Goal: Information Seeking & Learning: Learn about a topic

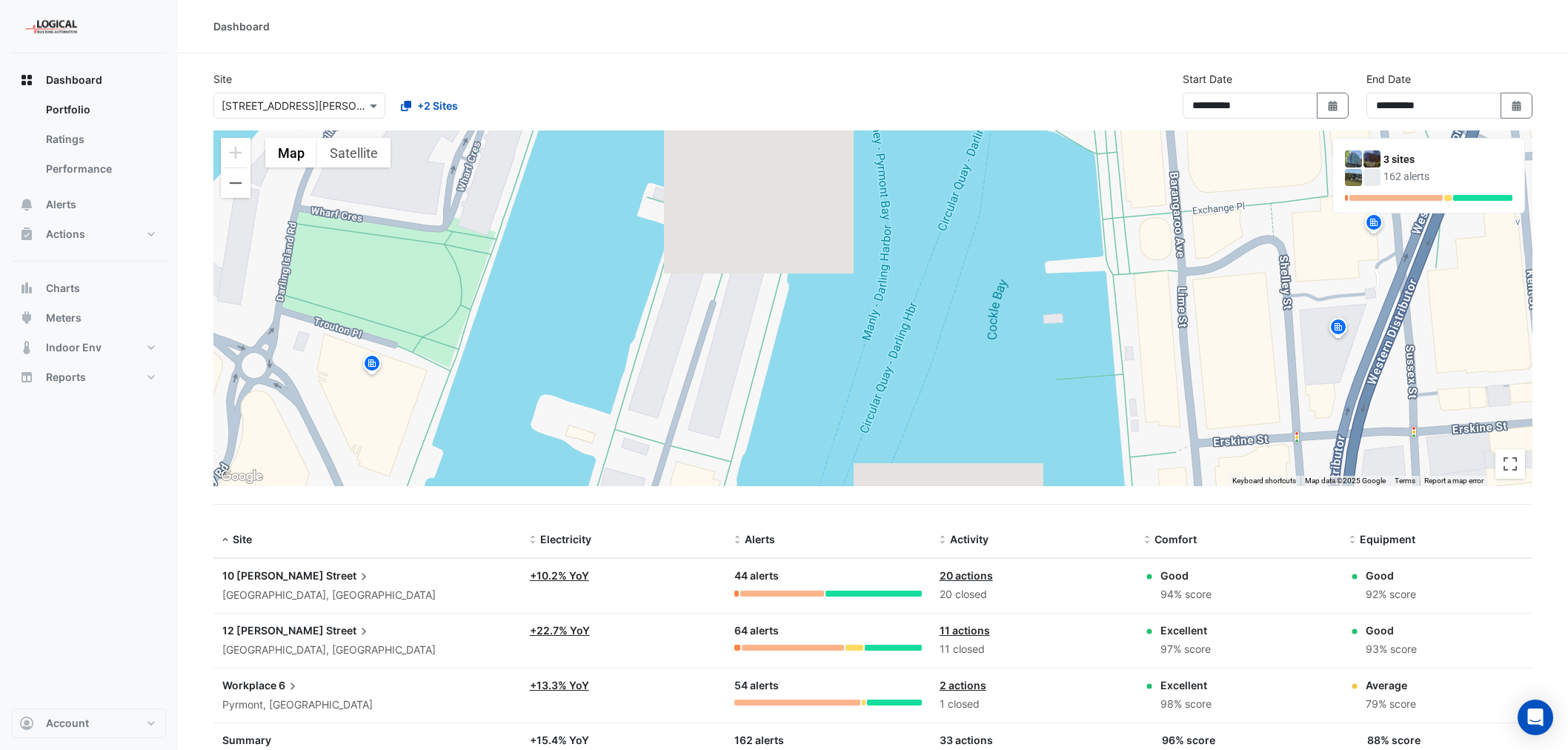
select select "***"
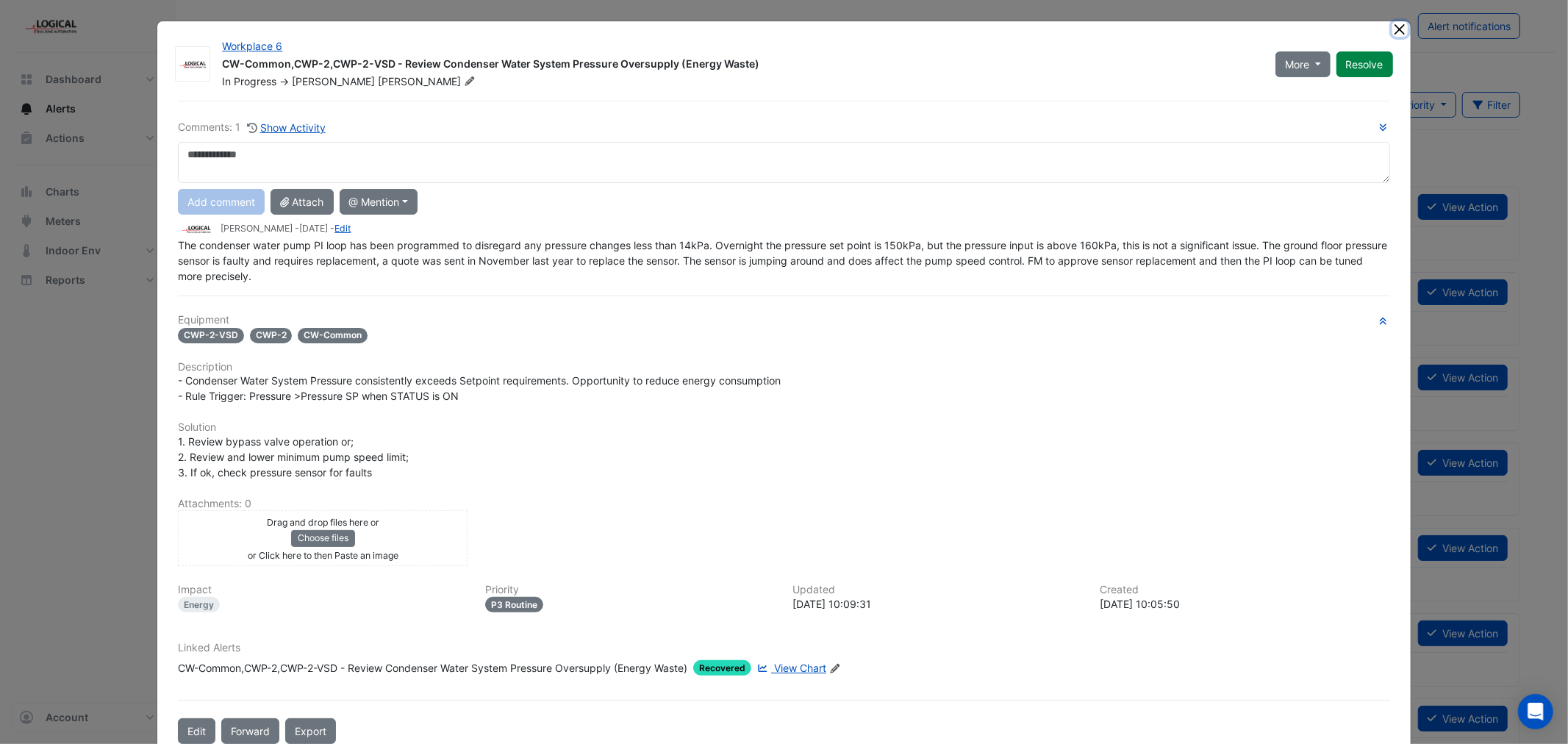
click at [1393, 30] on button "Close" at bounding box center [1400, 29] width 15 height 15
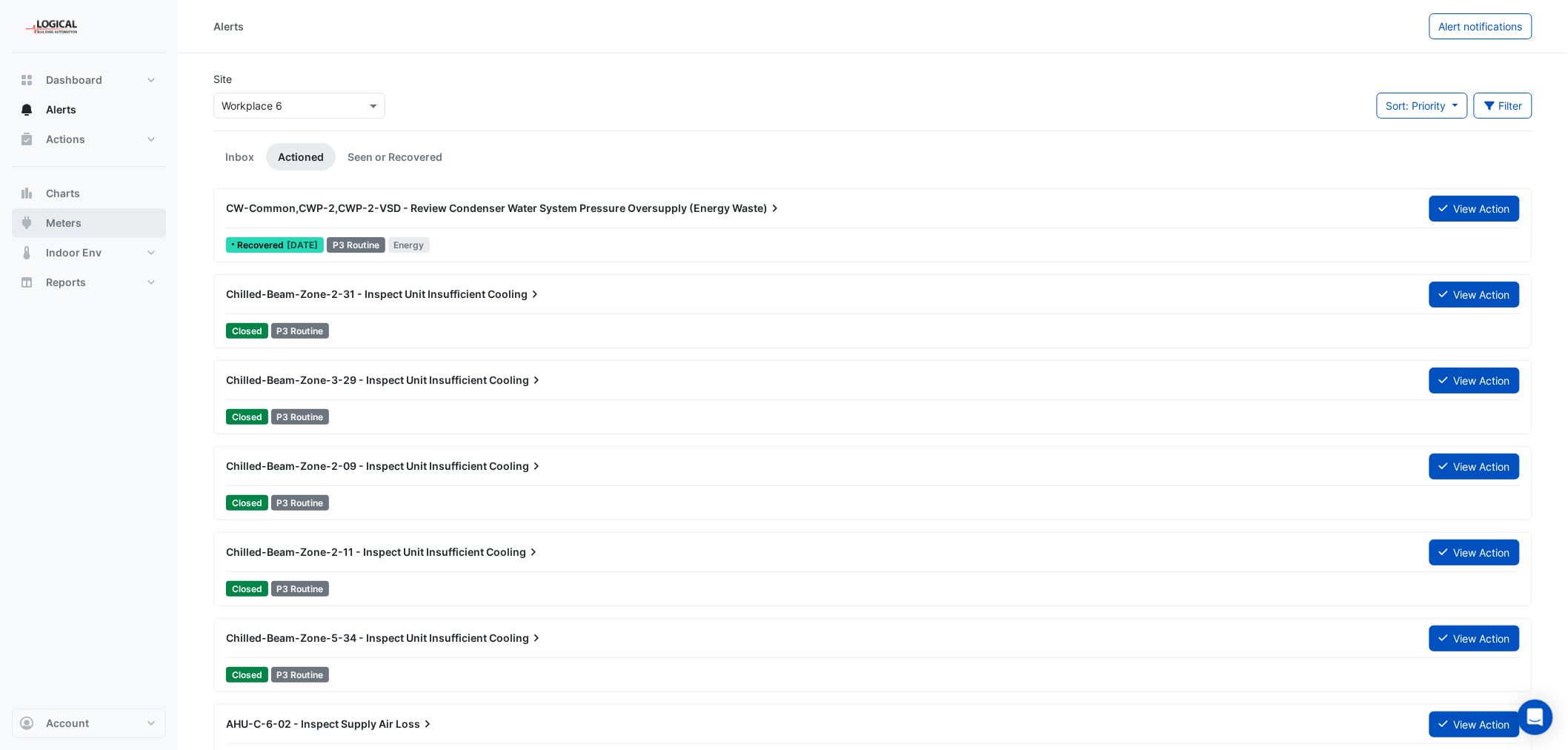
click at [69, 220] on span "Meters" at bounding box center [64, 223] width 36 height 15
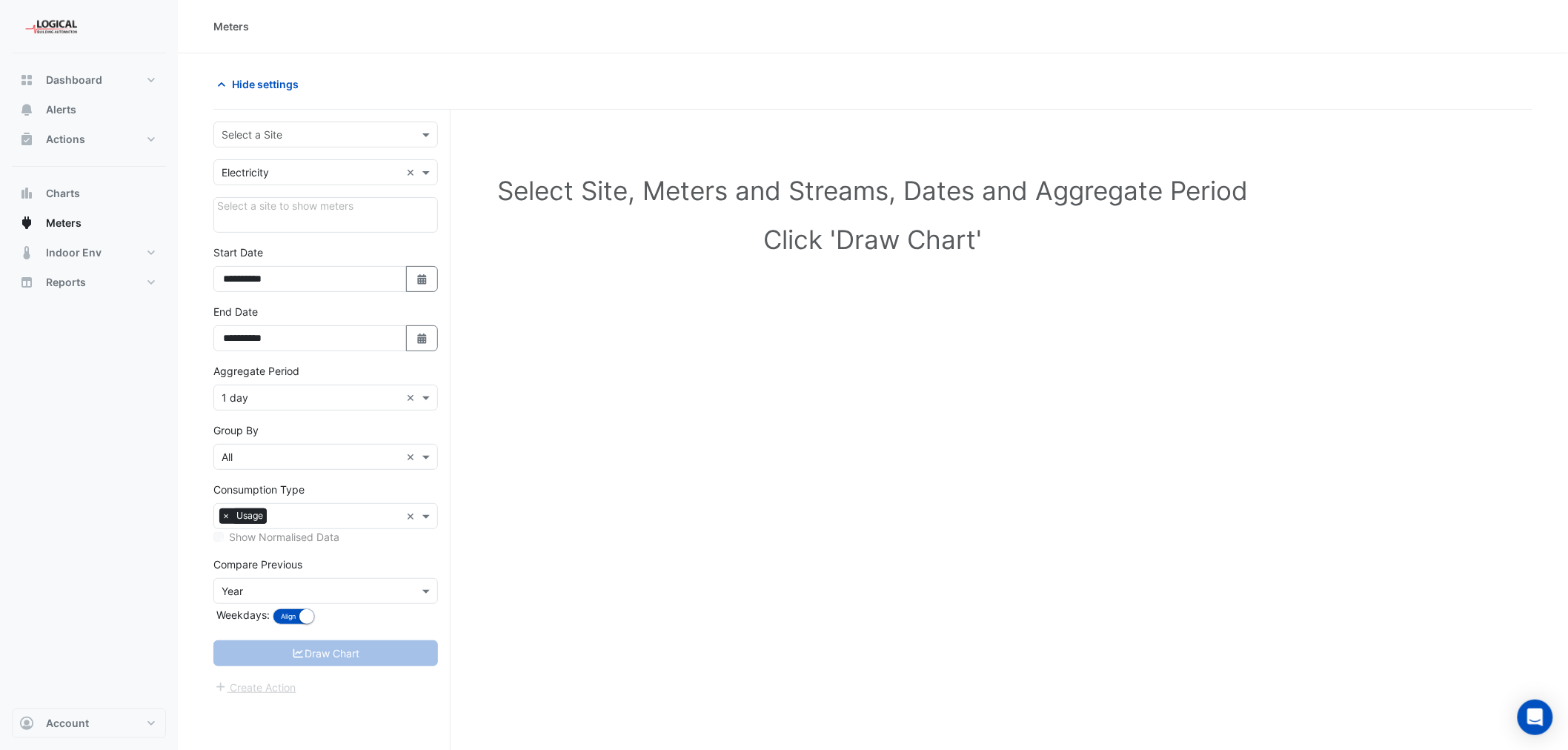
click at [321, 129] on input "text" at bounding box center [310, 136] width 178 height 16
click at [307, 204] on div "Workplace 6" at bounding box center [326, 210] width 223 height 22
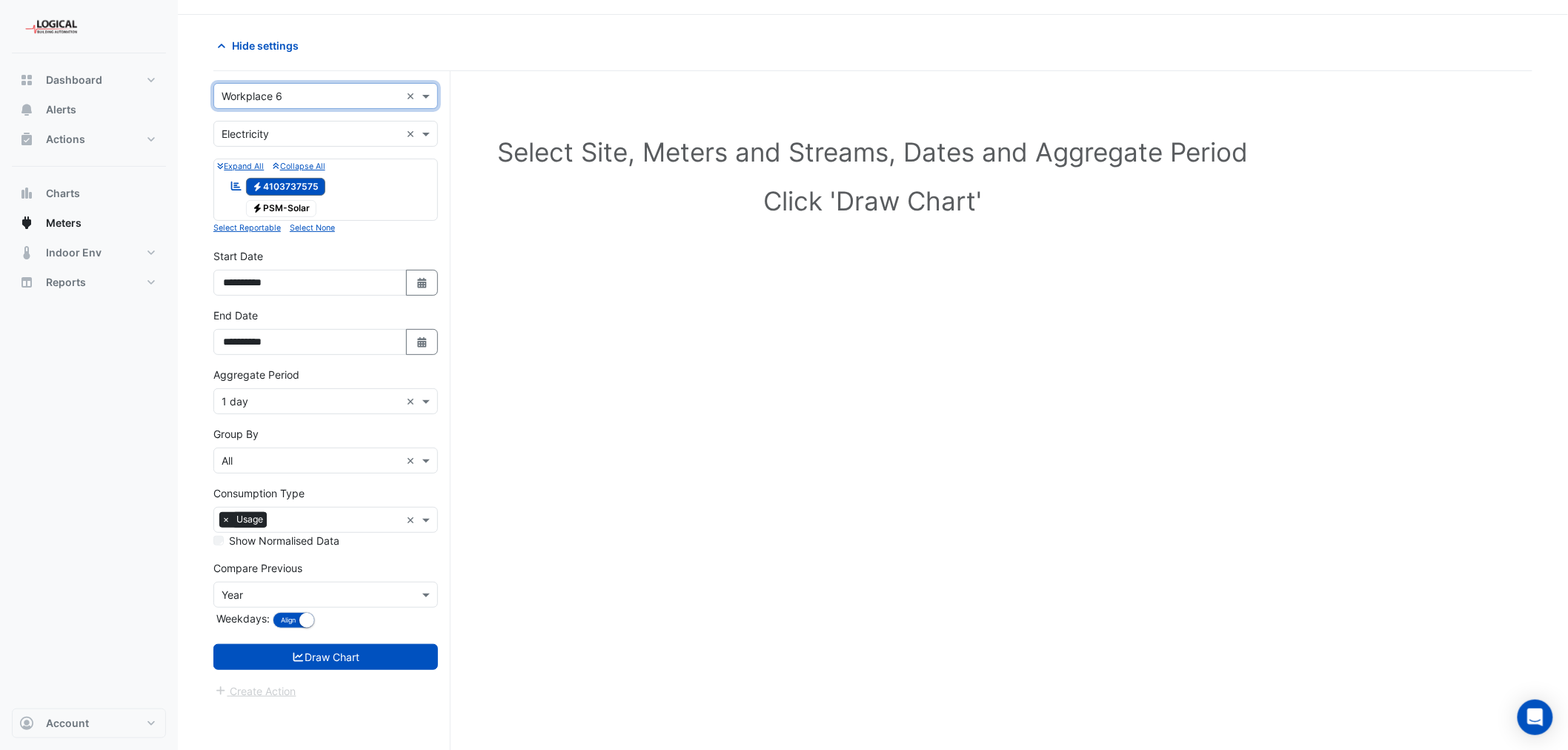
scroll to position [56, 0]
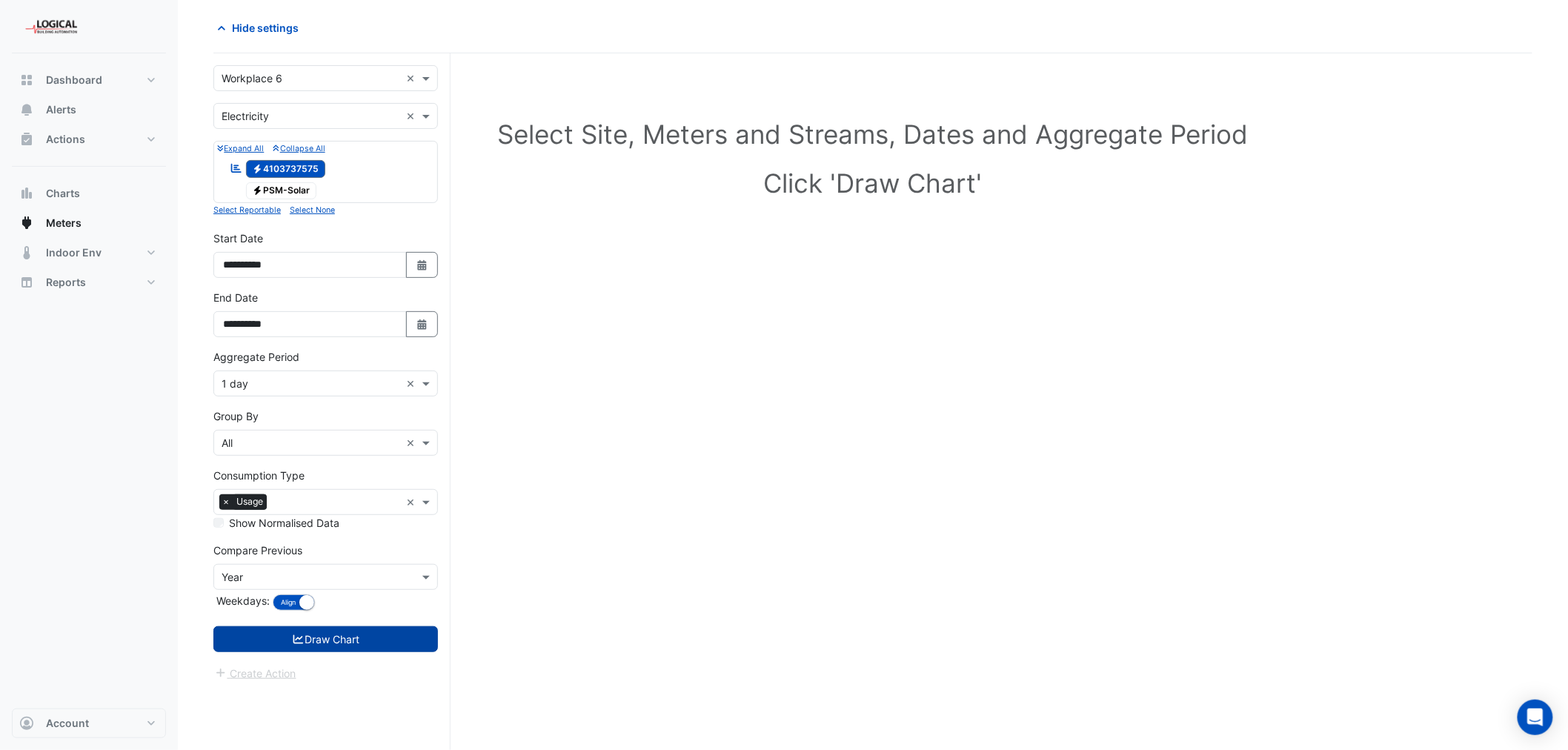
click at [310, 637] on button "Draw Chart" at bounding box center [326, 639] width 224 height 26
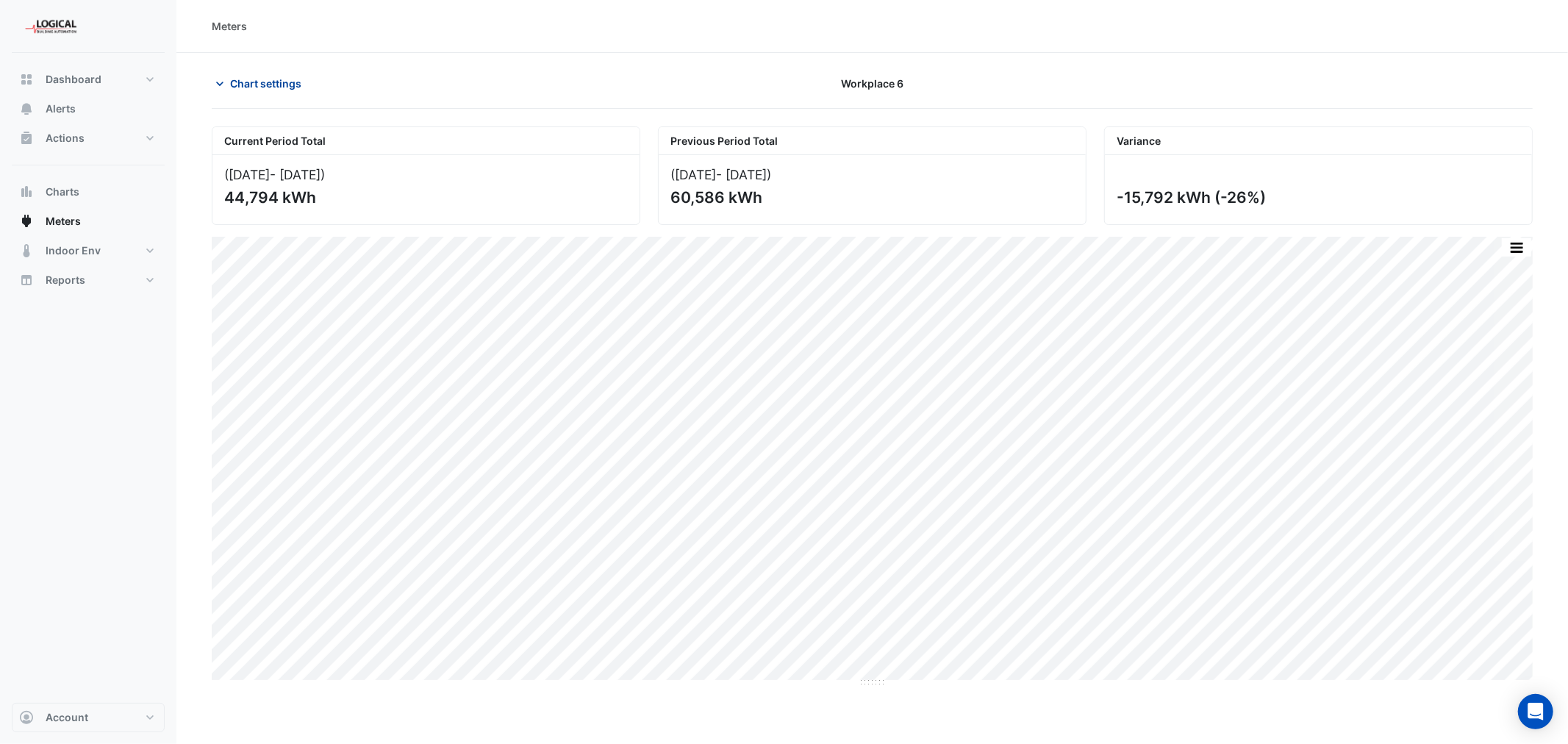
click at [262, 79] on span "Chart settings" at bounding box center [266, 83] width 71 height 15
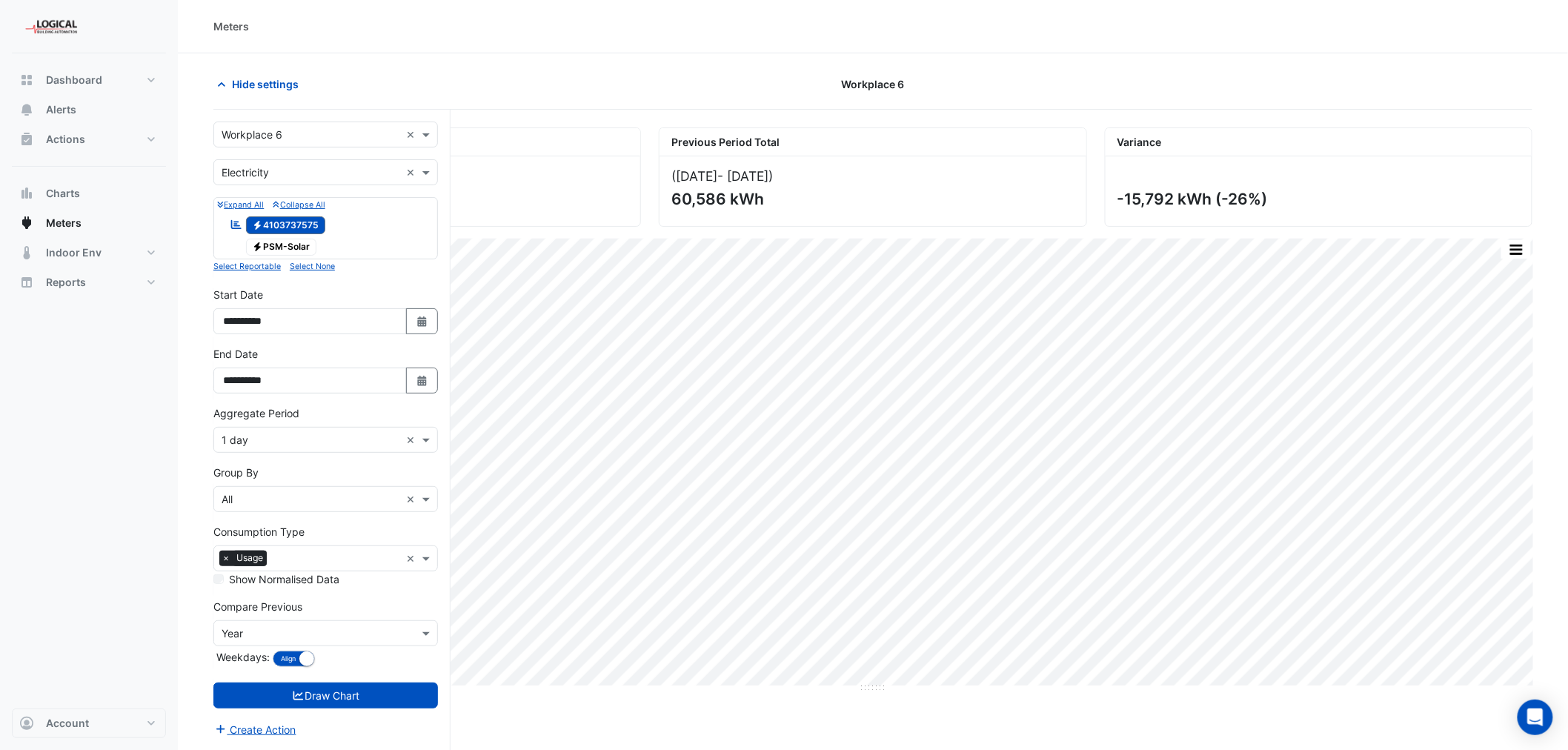
click at [260, 171] on input "text" at bounding box center [310, 173] width 178 height 16
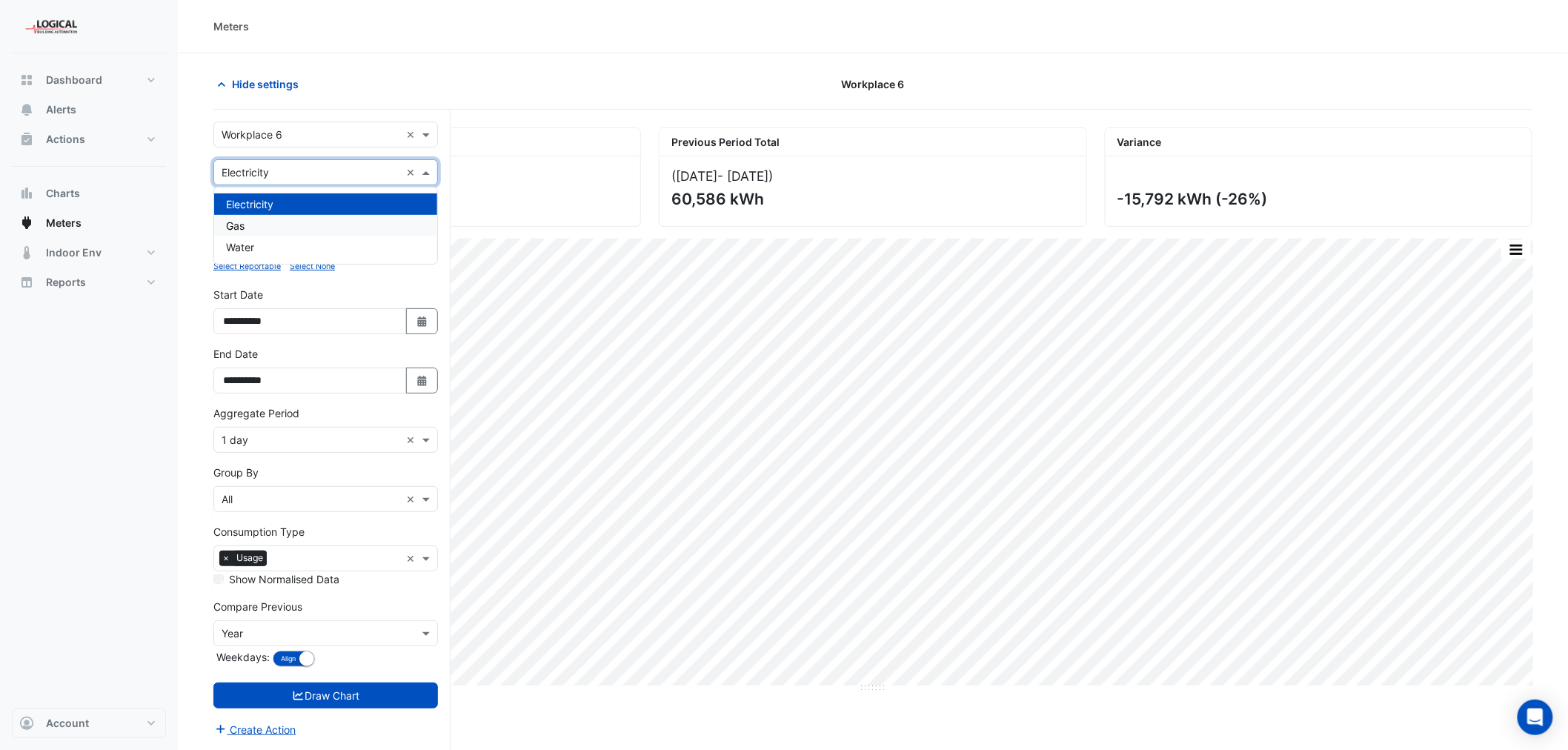
click at [259, 220] on div "Gas" at bounding box center [326, 226] width 223 height 22
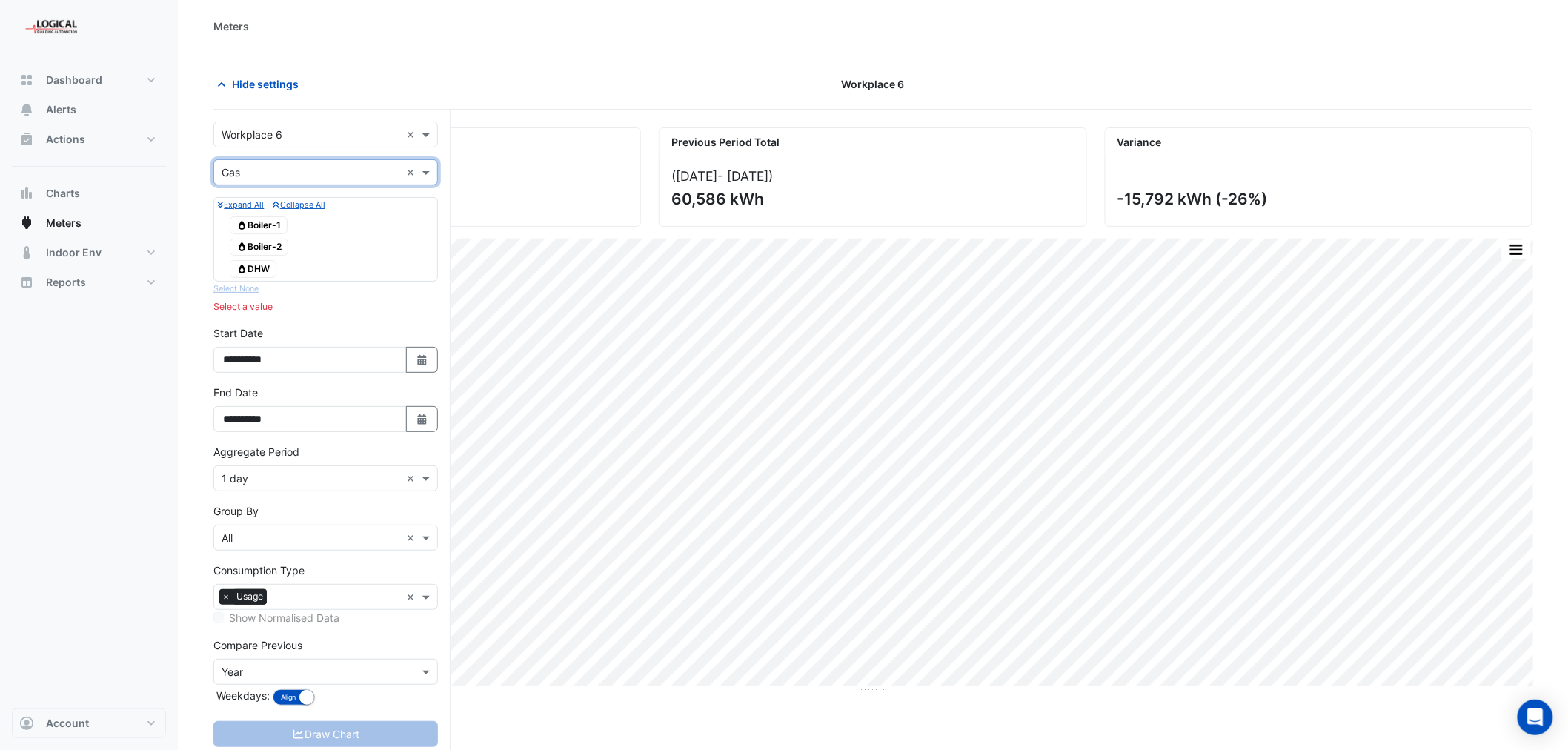
click at [263, 230] on span "Gas Boiler-1" at bounding box center [259, 225] width 58 height 18
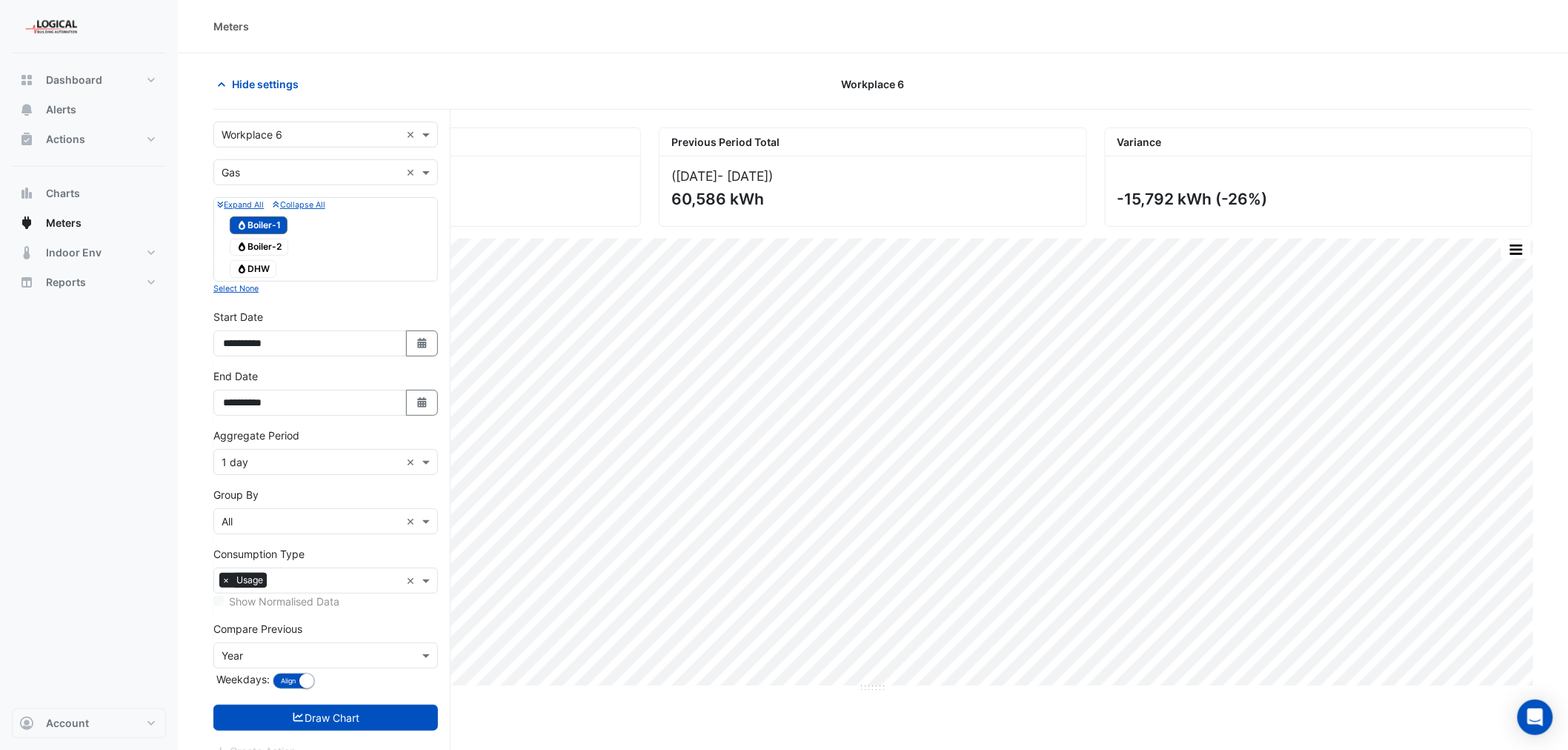
click at [266, 248] on span "Gas Boiler-2" at bounding box center [259, 247] width 58 height 18
click at [262, 271] on span "Gas DHW" at bounding box center [253, 269] width 47 height 18
click at [351, 714] on button "Draw Chart" at bounding box center [326, 717] width 224 height 26
